Goal: Task Accomplishment & Management: Manage account settings

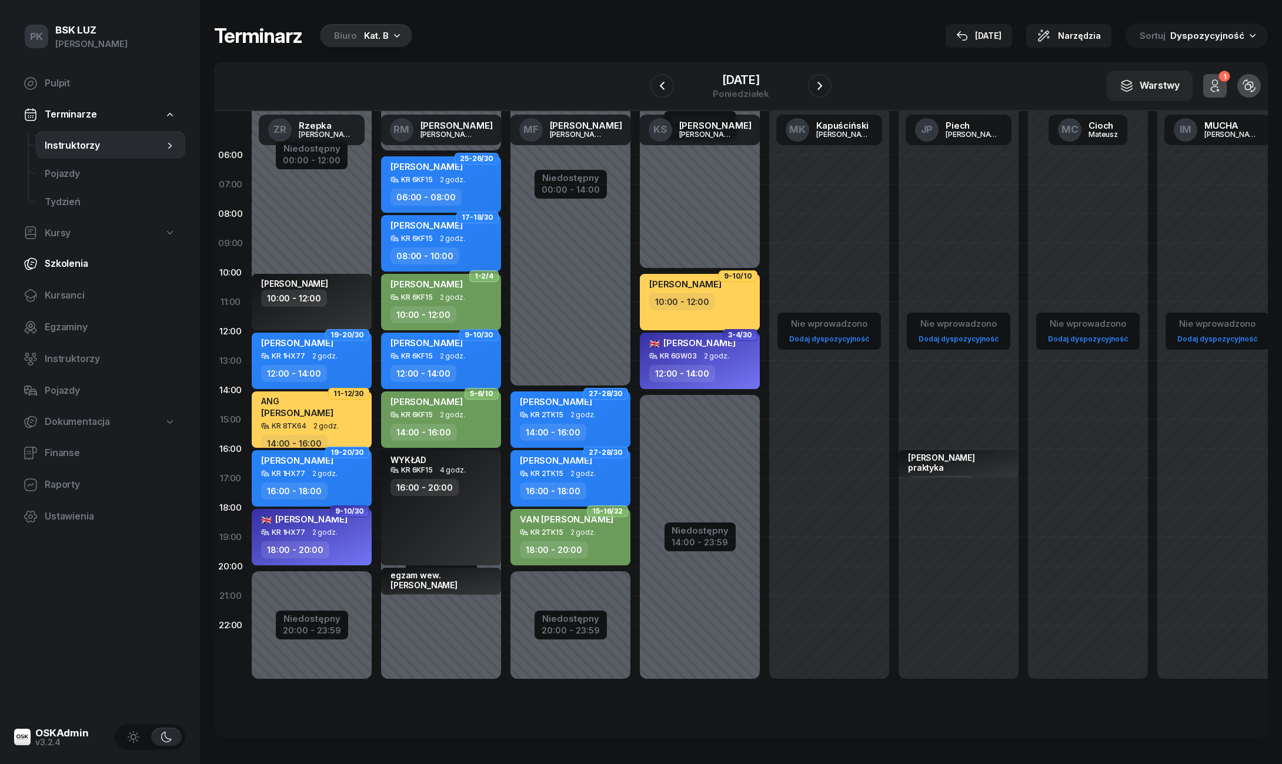
click at [74, 259] on span "Szkolenia" at bounding box center [110, 263] width 131 height 15
select select "createdAt-desc"
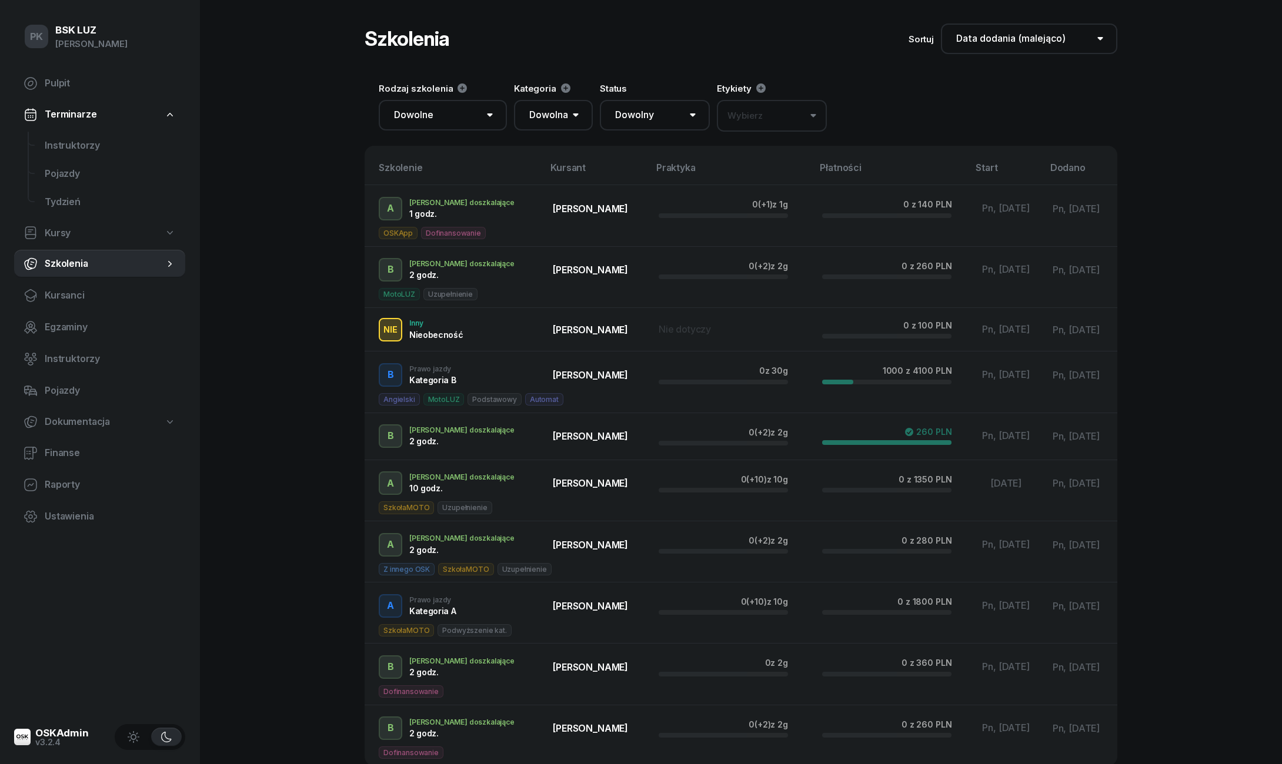
click at [66, 231] on span "Kursy" at bounding box center [58, 233] width 26 height 15
select select
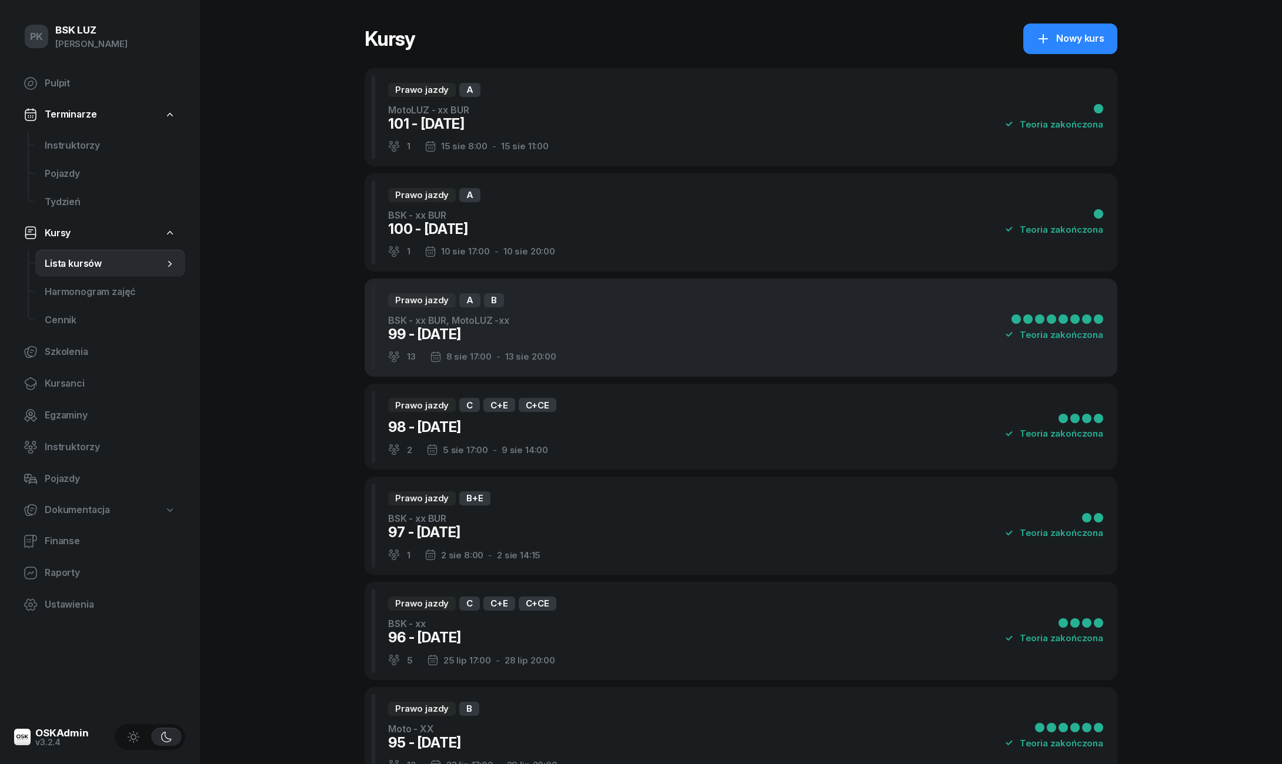
click at [603, 351] on div "Prawo jazdy A B BSK - xx BUR, MotoLUZ -xx 99 - [DATE] 13 [DATE] 17:00 - [DATE] …" at bounding box center [741, 328] width 753 height 98
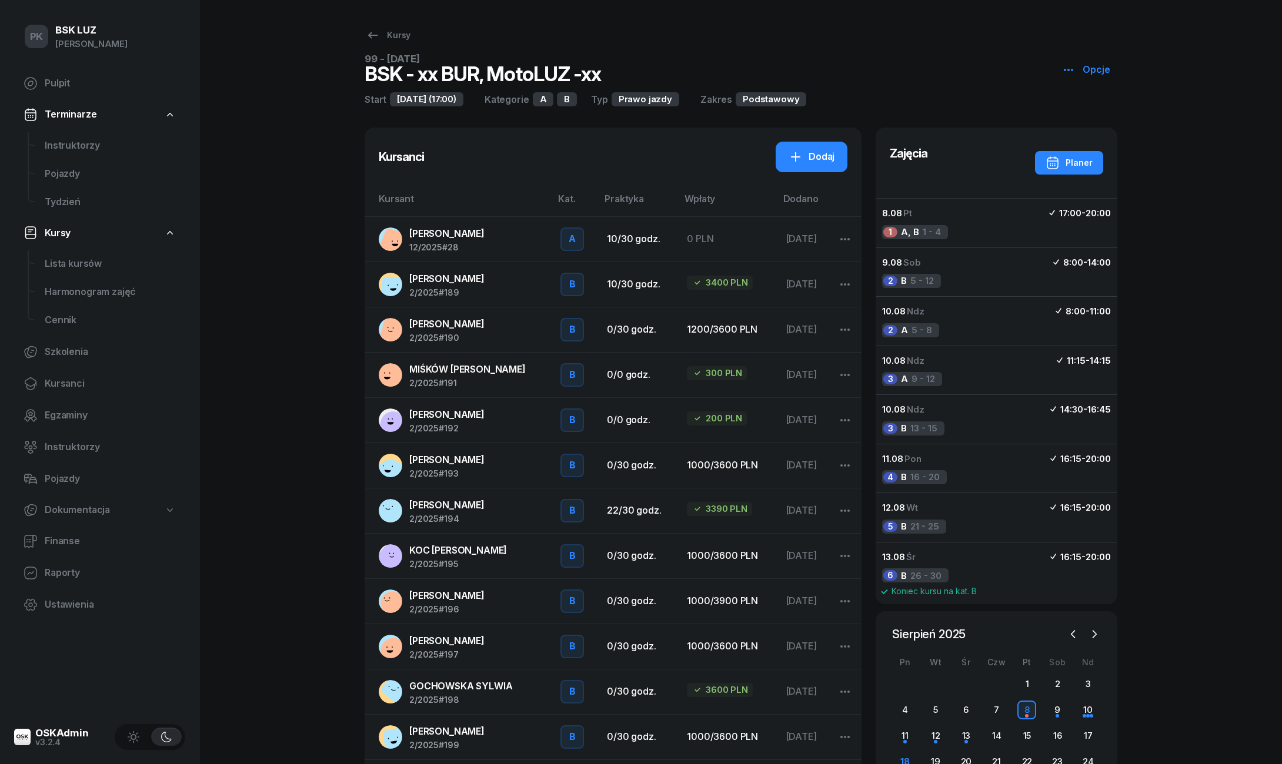
click at [453, 373] on span "MIŚKÓW [PERSON_NAME]" at bounding box center [467, 369] width 116 height 12
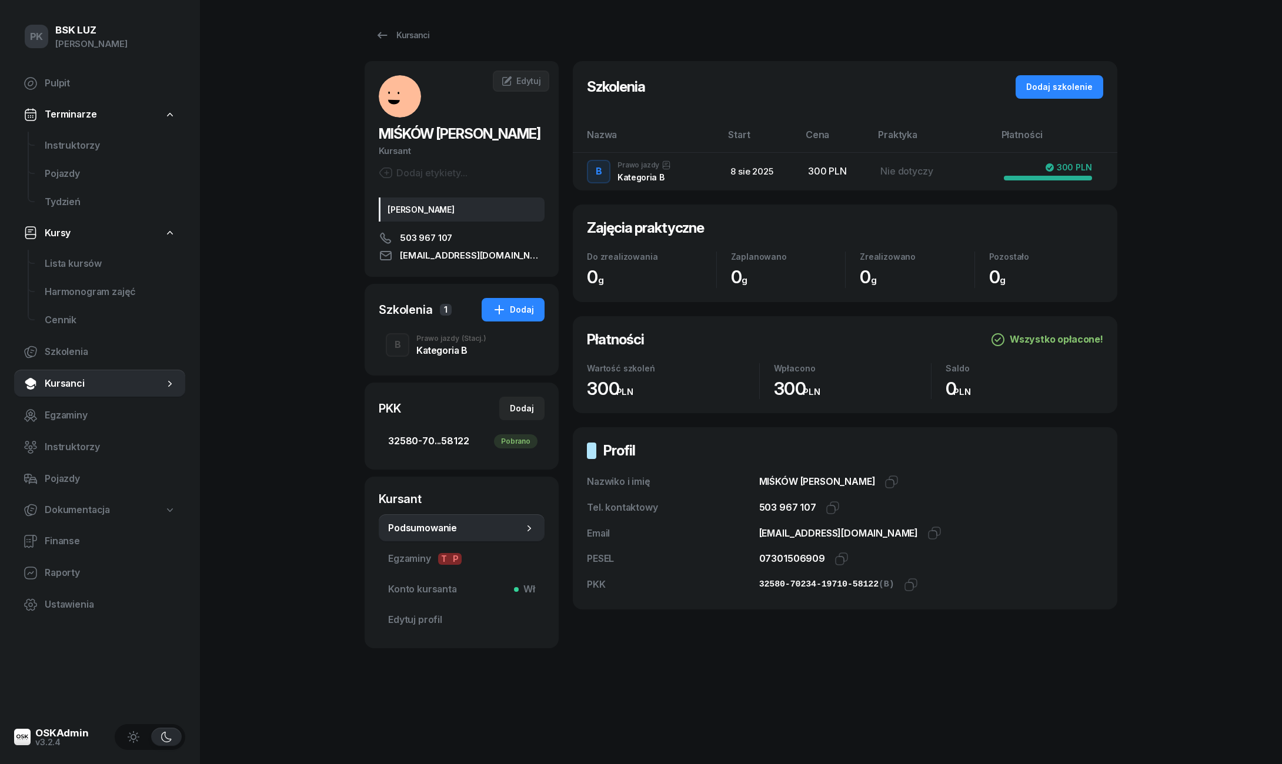
click at [466, 445] on span "32580-70...58122 Pobrano" at bounding box center [461, 441] width 147 height 15
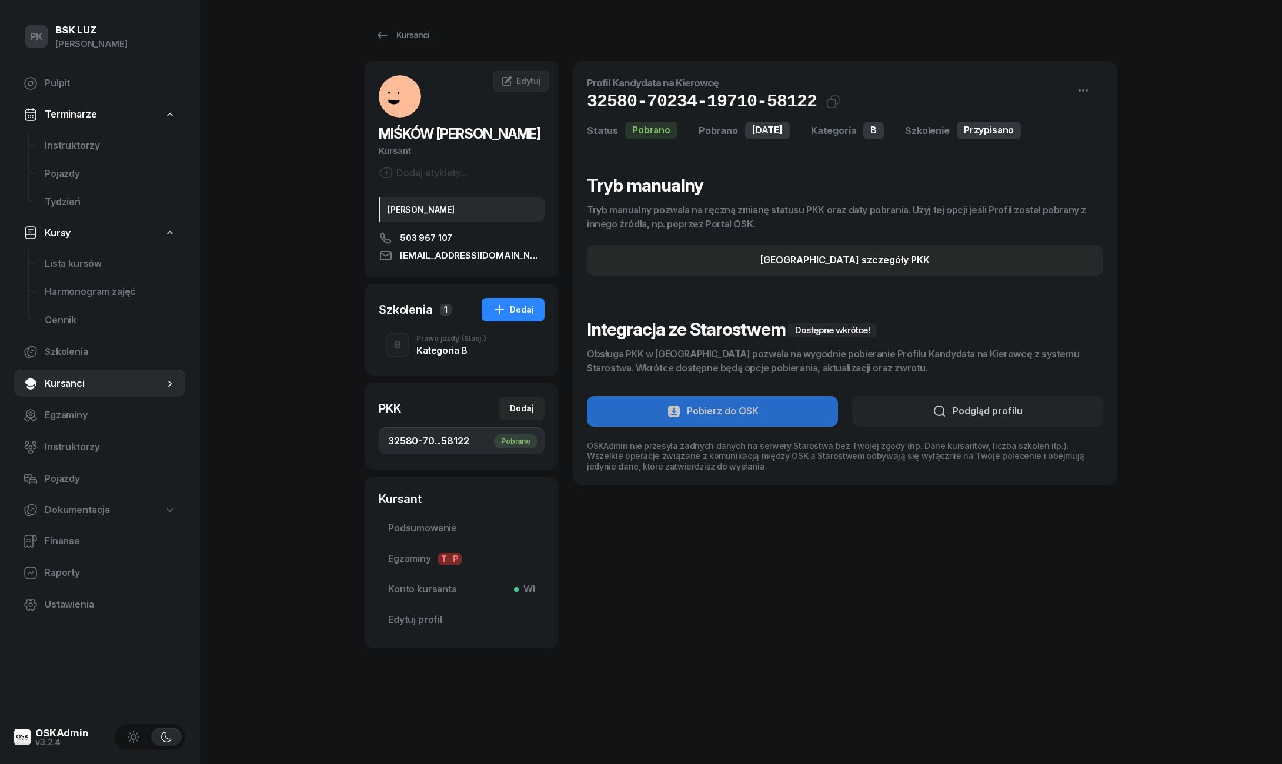
click at [466, 445] on span "32580-70...58122 Pobrano" at bounding box center [461, 441] width 147 height 15
click at [755, 266] on button "[GEOGRAPHIC_DATA] szczegóły PKK" at bounding box center [845, 260] width 516 height 31
select select "B"
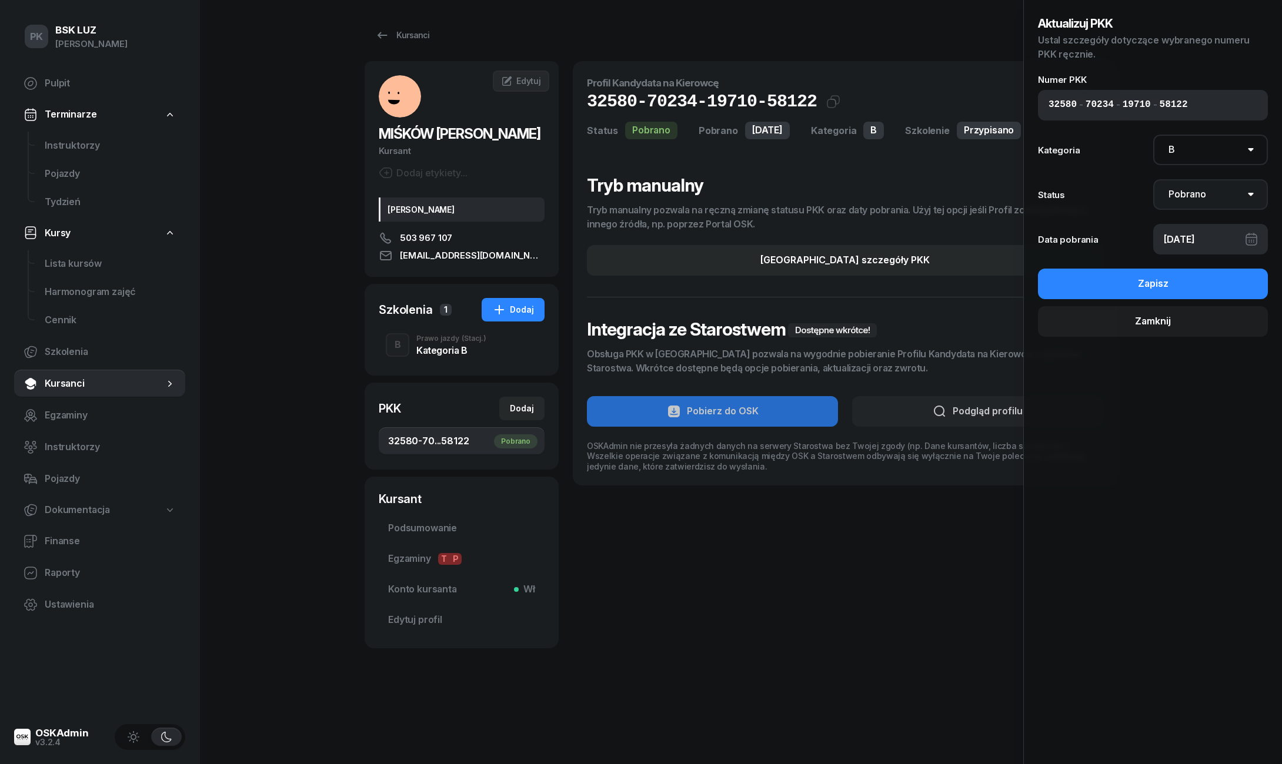
click at [1188, 191] on select "Nie pobrano Pobrano Zwrócono Zaktualizowano" at bounding box center [1210, 194] width 115 height 31
select select "Return"
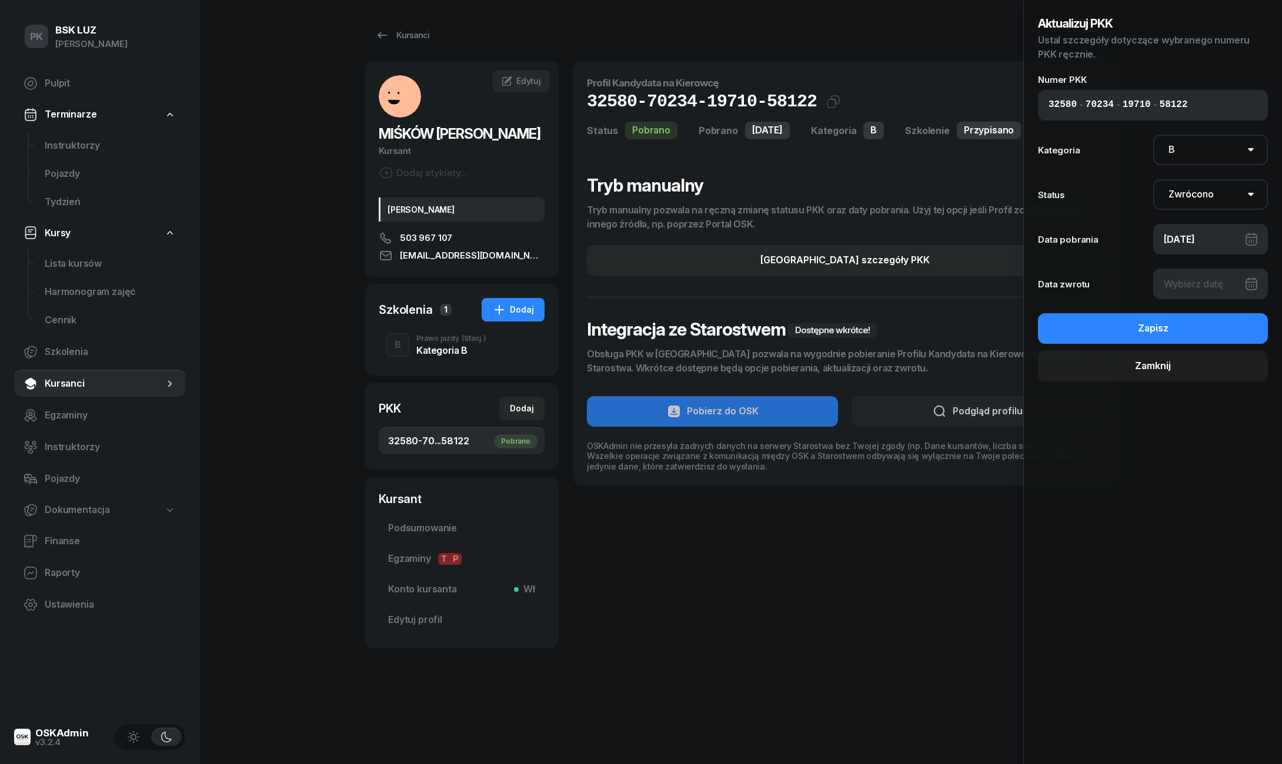
click at [1193, 273] on div at bounding box center [1210, 284] width 115 height 31
click at [1191, 281] on div at bounding box center [1210, 284] width 115 height 31
click at [90, 266] on span "Lista kursów" at bounding box center [110, 263] width 131 height 15
select select
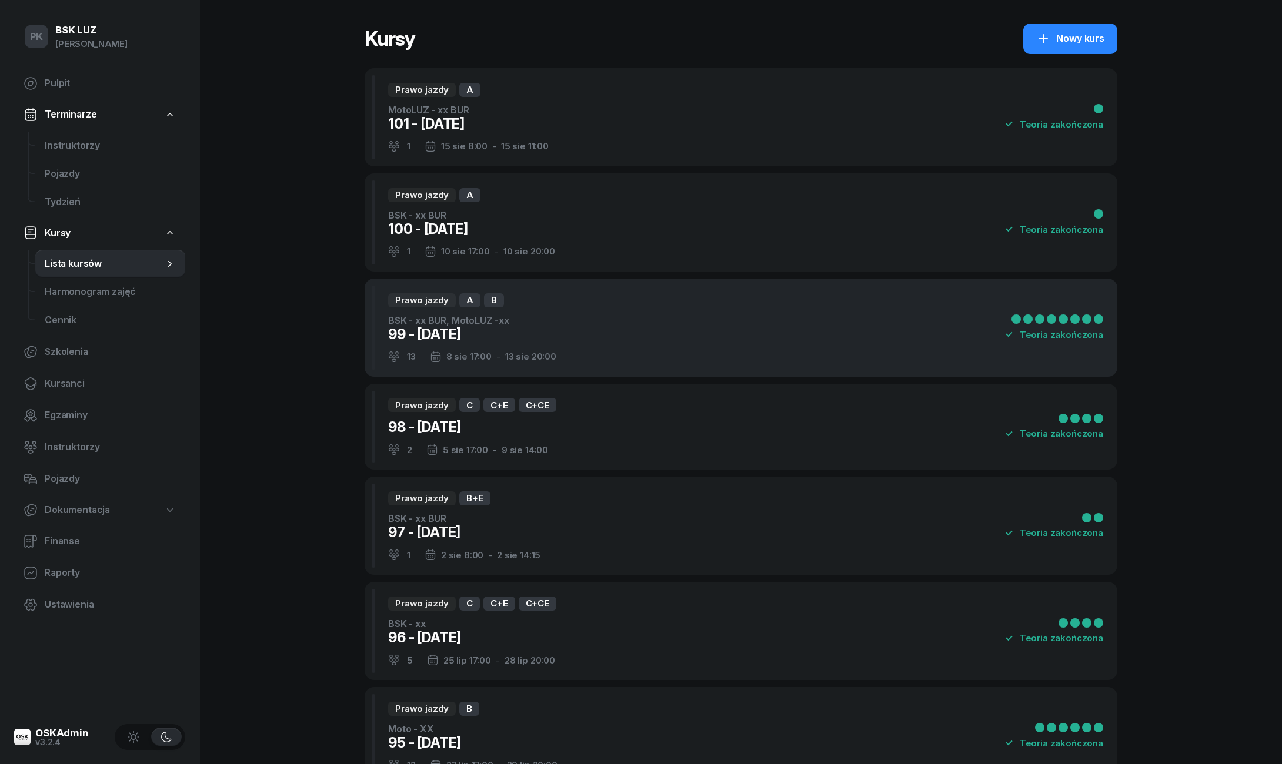
click at [676, 361] on div "Prawo jazdy A B BSK - xx BUR, MotoLUZ -xx 99 - [DATE] 13 [DATE] 17:00 - [DATE] …" at bounding box center [741, 328] width 753 height 98
